Goal: Task Accomplishment & Management: Use online tool/utility

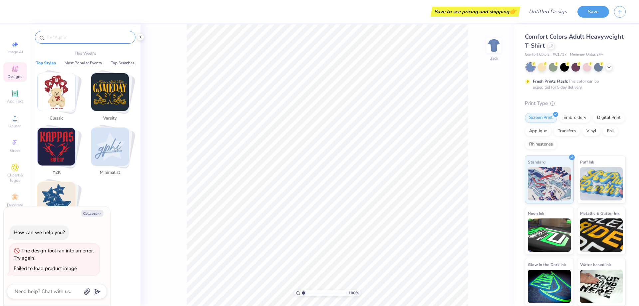
click at [64, 36] on input "text" at bounding box center [88, 37] width 85 height 7
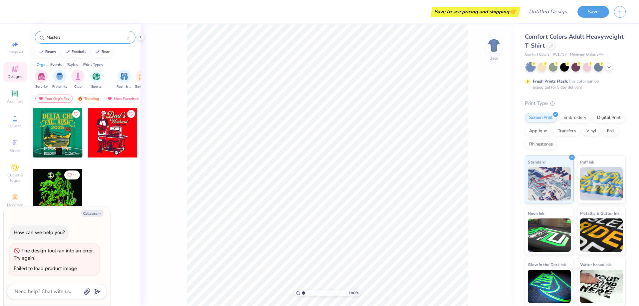
type input "Masters"
click at [609, 68] on icon at bounding box center [609, 66] width 5 height 5
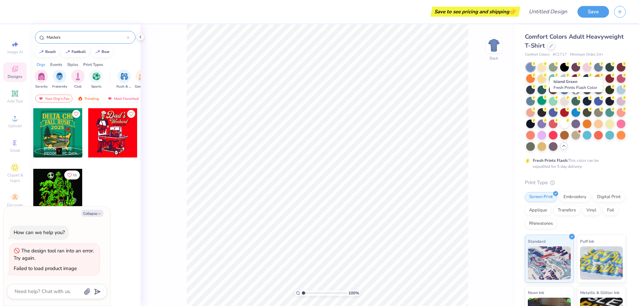
click at [546, 102] on div at bounding box center [542, 100] width 9 height 9
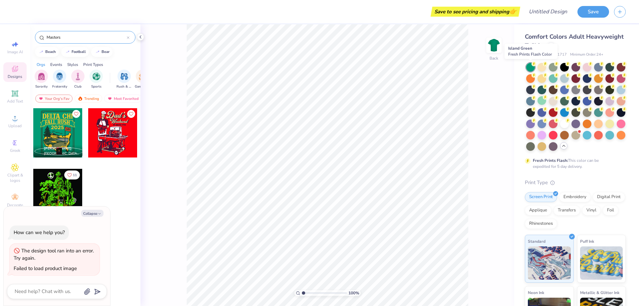
click at [529, 67] on div at bounding box center [530, 67] width 9 height 9
click at [530, 67] on div at bounding box center [530, 67] width 9 height 9
click at [82, 37] on input "Masters" at bounding box center [86, 37] width 81 height 7
click at [13, 46] on icon at bounding box center [13, 44] width 3 height 3
type textarea "x"
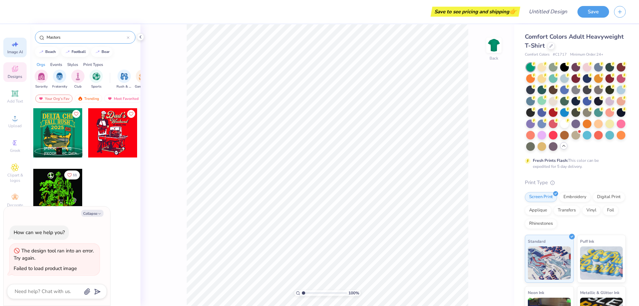
select select "4"
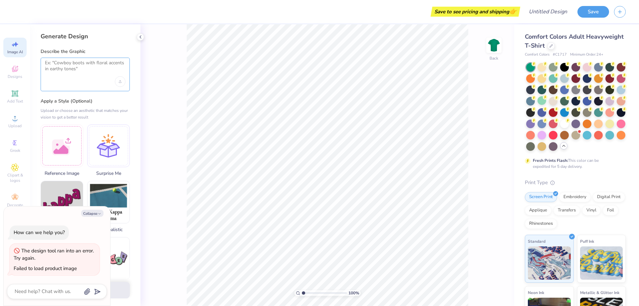
click at [83, 63] on textarea at bounding box center [85, 68] width 81 height 17
click at [69, 63] on textarea at bounding box center [85, 68] width 81 height 17
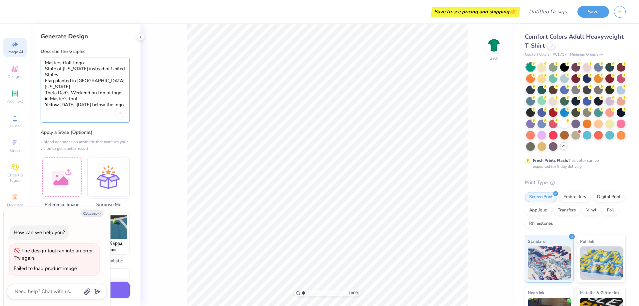
drag, startPoint x: 45, startPoint y: 98, endPoint x: 86, endPoint y: 96, distance: 41.0
click at [86, 96] on textarea "Masters Golf Logo State of [US_STATE] instead of United States Flag planted in …" at bounding box center [85, 84] width 81 height 48
click at [94, 87] on textarea "Masters Golf Logo State of [US_STATE] instead of United States Flag planted in …" at bounding box center [85, 84] width 81 height 48
click at [93, 87] on textarea "Masters Golf Logo State of [US_STATE] instead of United States Flag planted in …" at bounding box center [85, 84] width 81 height 48
drag, startPoint x: 46, startPoint y: 92, endPoint x: 86, endPoint y: 91, distance: 40.0
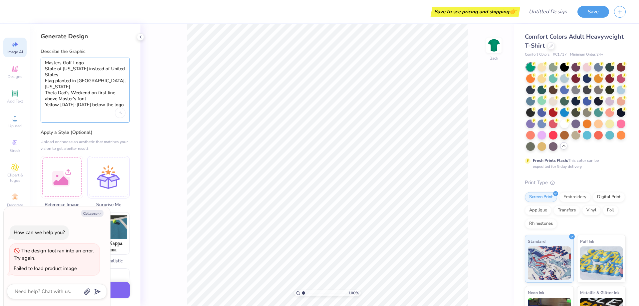
click at [86, 91] on textarea "Masters Golf Logo State of [US_STATE] instead of United States Flag planted in …" at bounding box center [85, 84] width 81 height 48
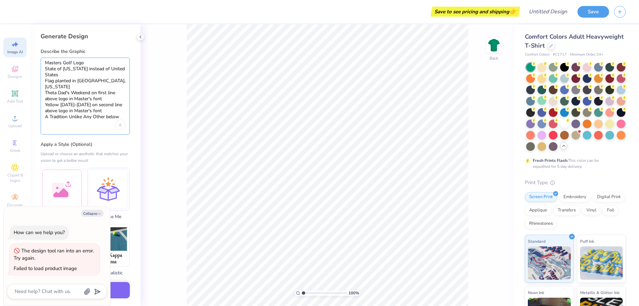
click at [45, 111] on textarea "Masters Golf Logo State of [US_STATE] instead of United States Flag planted in …" at bounding box center [85, 90] width 81 height 60
click at [45, 86] on textarea "Masters Golf Logo State of [US_STATE] instead of United States Flag planted in …" at bounding box center [85, 90] width 81 height 60
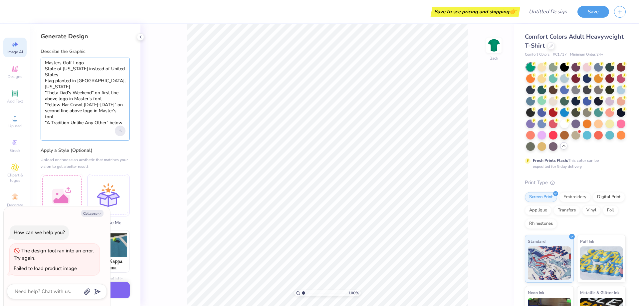
type textarea "Masters Golf Logo State of [US_STATE] instead of United States Flag planted in …"
click at [124, 131] on div "Upload image" at bounding box center [120, 131] width 11 height 11
click at [120, 131] on icon "Upload image" at bounding box center [120, 131] width 0 height 2
click at [106, 120] on textarea "Masters Golf Logo State of [US_STATE] instead of United States Flag planted in …" at bounding box center [85, 93] width 81 height 66
click at [109, 122] on textarea "Masters Golf Logo State of [US_STATE] instead of United States Flag planted in …" at bounding box center [85, 93] width 81 height 66
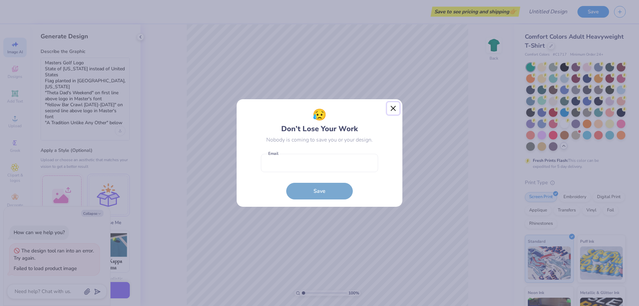
click at [393, 111] on button "Close" at bounding box center [393, 108] width 13 height 13
type textarea "x"
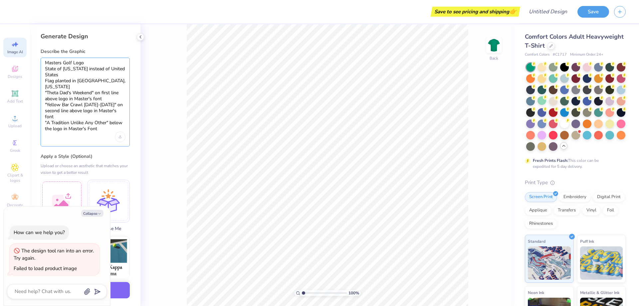
type textarea "Masters Golf Logo State of [US_STATE] instead of United States Flag planted in …"
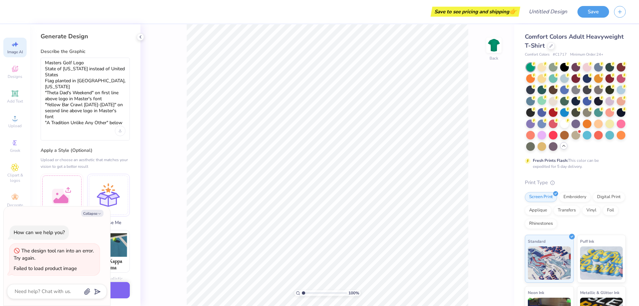
click at [17, 45] on icon at bounding box center [16, 44] width 5 height 5
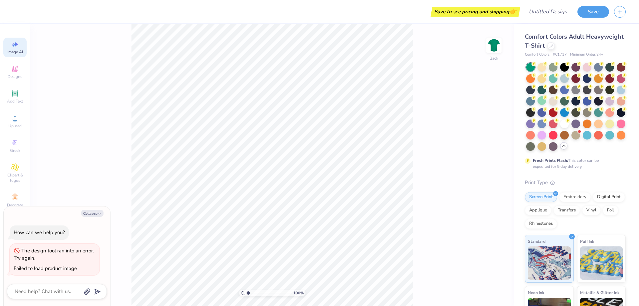
click at [16, 44] on icon at bounding box center [16, 44] width 5 height 5
type textarea "x"
select select "4"
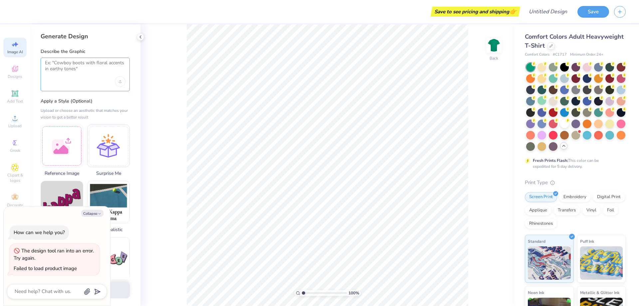
click at [67, 62] on textarea at bounding box center [85, 68] width 81 height 17
type textarea "Masters Golf Logo"
click at [529, 67] on div at bounding box center [530, 67] width 9 height 9
type textarea "x"
type input "5.28"
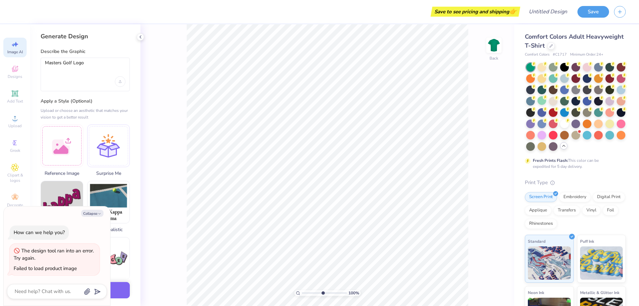
type textarea "x"
click at [323, 293] on input "range" at bounding box center [324, 293] width 45 height 6
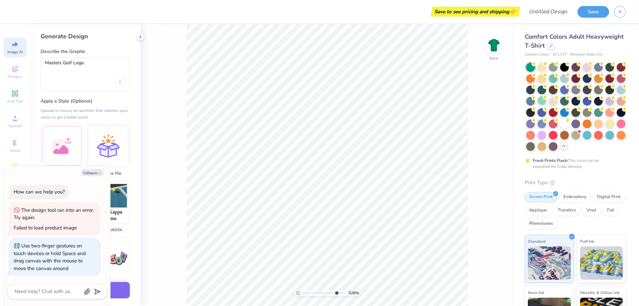
click at [336, 293] on input "range" at bounding box center [324, 293] width 45 height 6
click at [320, 292] on input "range" at bounding box center [324, 293] width 45 height 6
drag, startPoint x: 308, startPoint y: 292, endPoint x: 304, endPoint y: 293, distance: 3.7
click at [307, 292] on input "range" at bounding box center [324, 293] width 45 height 6
type input "1.04"
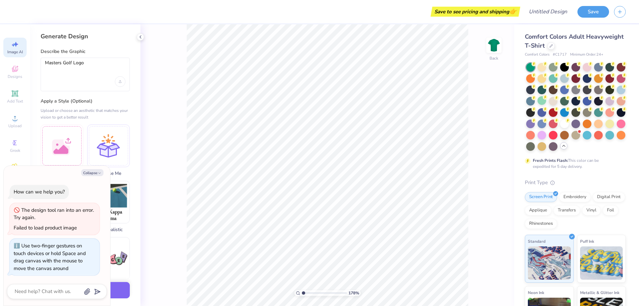
click at [304, 293] on input "range" at bounding box center [324, 293] width 45 height 6
click at [303, 293] on input "range" at bounding box center [324, 293] width 45 height 6
click at [561, 148] on icon at bounding box center [563, 145] width 5 height 5
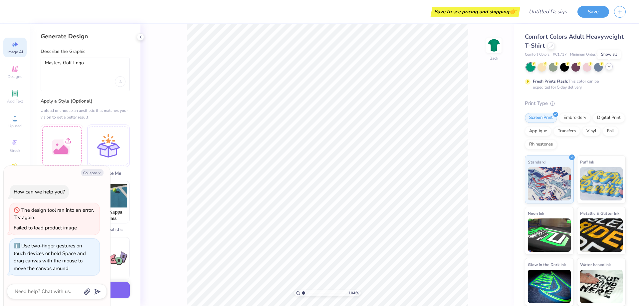
click at [609, 69] on icon at bounding box center [609, 66] width 5 height 5
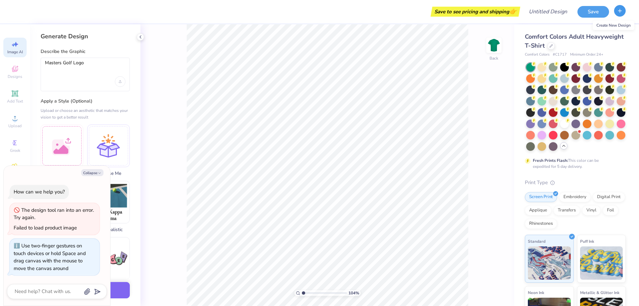
click at [618, 12] on icon "button" at bounding box center [620, 11] width 6 height 6
click at [568, 32] on span "☝️" at bounding box center [568, 33] width 8 height 14
click at [619, 15] on button "button" at bounding box center [620, 11] width 12 height 12
click at [588, 10] on button "Save" at bounding box center [594, 11] width 32 height 12
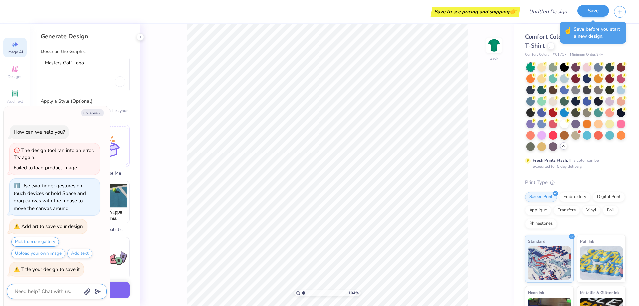
scroll to position [1, 0]
click at [46, 290] on textarea at bounding box center [48, 291] width 68 height 9
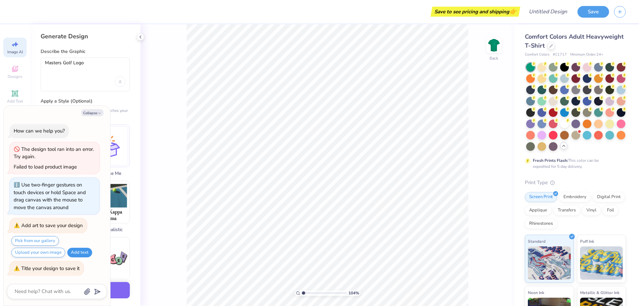
click at [76, 253] on button "Add text" at bounding box center [79, 253] width 25 height 10
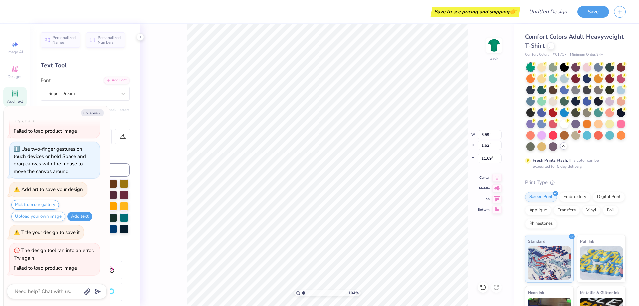
scroll to position [6, 1]
type textarea "x"
type textarea "T"
type textarea "x"
type textarea "Th"
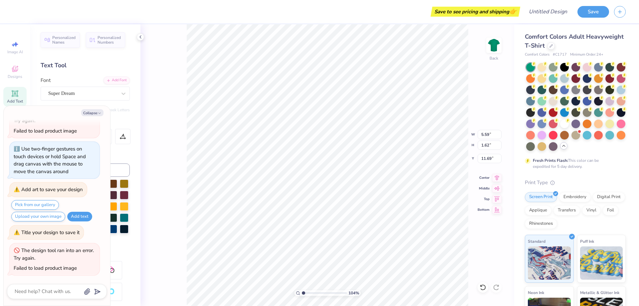
type textarea "x"
type textarea "The"
type textarea "x"
type textarea "Thet"
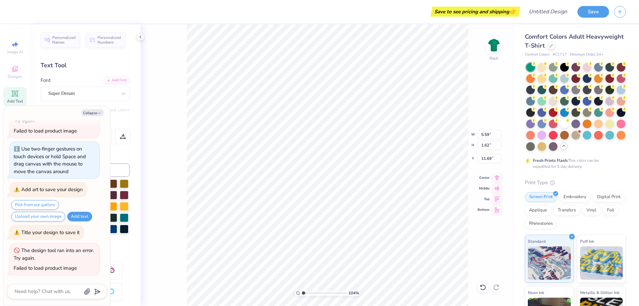
type textarea "x"
type textarea "Theta"
type textarea "x"
type textarea "Theta"
type textarea "x"
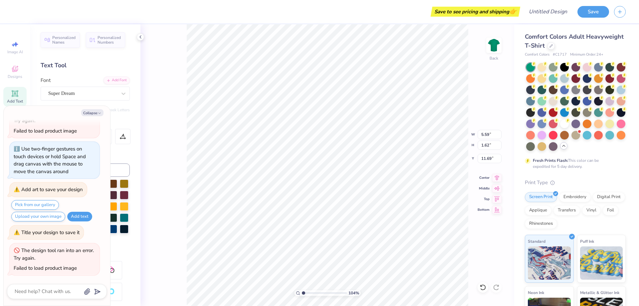
type textarea "Theta D"
type textarea "x"
type textarea "Theta Da"
type textarea "x"
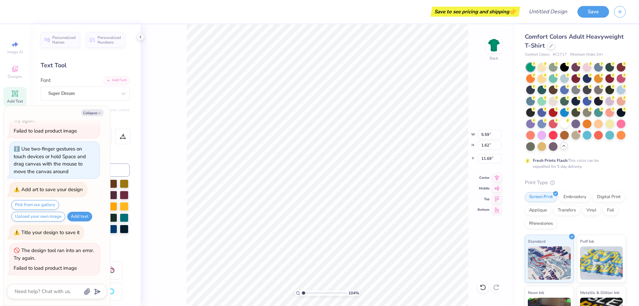
type textarea "Theta Dad"
type textarea "x"
type textarea "Theta Dad'"
type textarea "x"
type textarea "Theta Dad's"
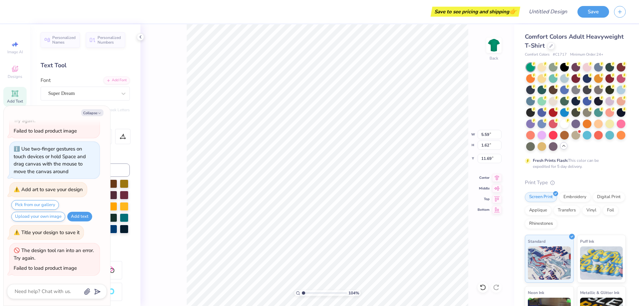
type textarea "x"
type textarea "Theta Dad's"
type textarea "x"
type textarea "Theta Dad's W"
type textarea "x"
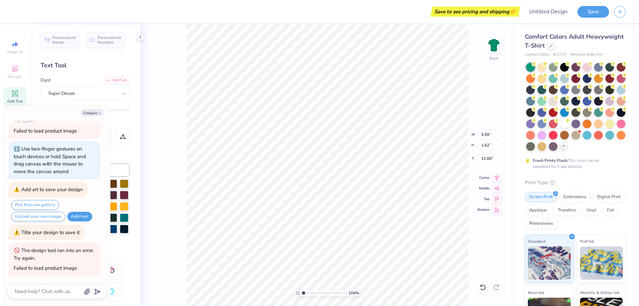
type textarea "Theta Dad's We"
type textarea "x"
type textarea "Theta Dad's Week"
type textarea "x"
type textarea "Theta Dad's Week3e"
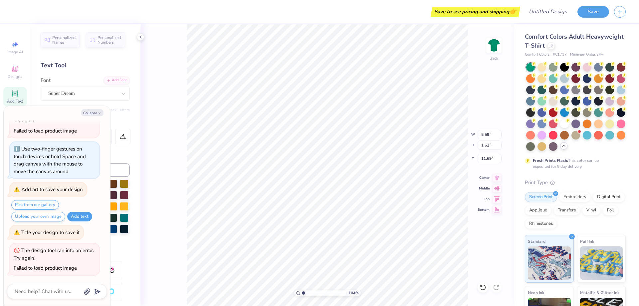
type textarea "x"
type textarea "Theta Dad's Week3end"
type textarea "x"
type textarea "Theta Dad's Week3end"
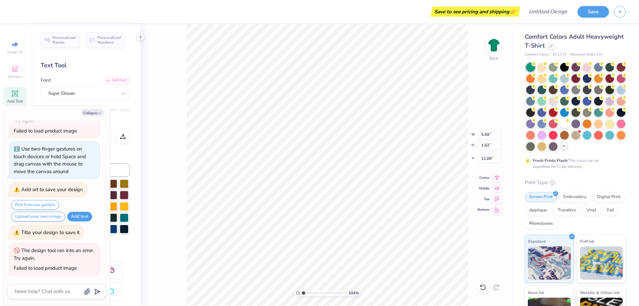
scroll to position [6, 1]
type textarea "x"
